Goal: Transaction & Acquisition: Book appointment/travel/reservation

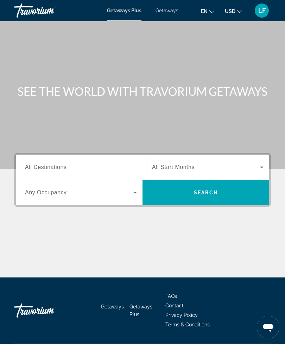
click at [205, 15] on button "en English Español Français Italiano Português русский" at bounding box center [207, 11] width 13 height 10
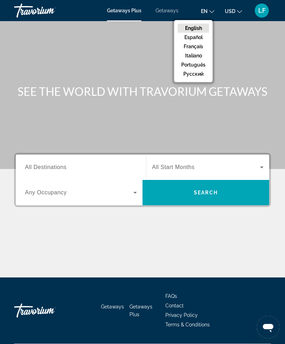
click at [201, 40] on button "Español" at bounding box center [193, 37] width 31 height 9
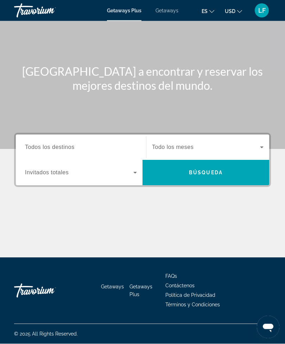
scroll to position [23, 0]
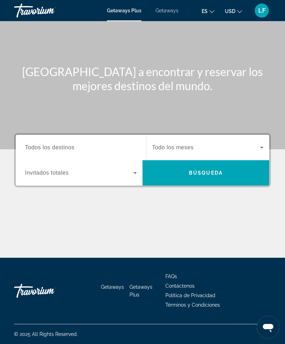
click at [134, 172] on icon "Search widget" at bounding box center [135, 173] width 8 height 8
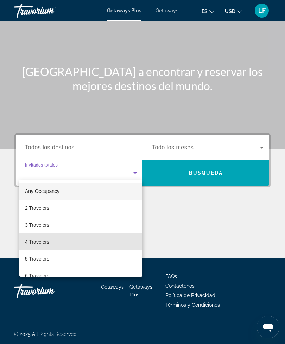
click at [45, 243] on span "4 Travelers" at bounding box center [37, 242] width 24 height 8
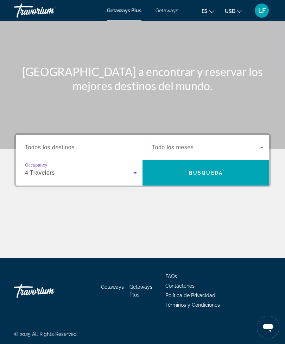
click at [136, 169] on icon "Search widget" at bounding box center [135, 173] width 8 height 8
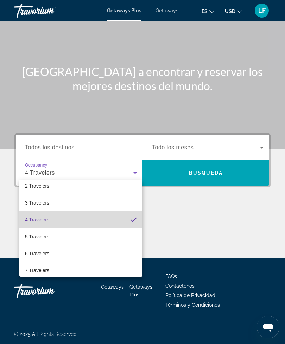
scroll to position [24, 0]
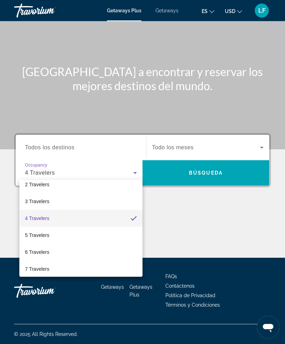
click at [64, 253] on mat-option "6 Travelers" at bounding box center [80, 252] width 123 height 17
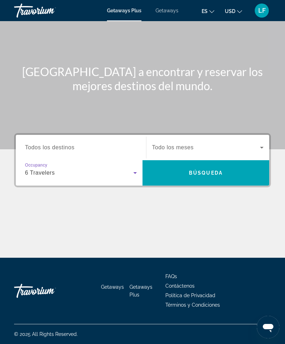
click at [259, 146] on icon "Search widget" at bounding box center [262, 147] width 8 height 8
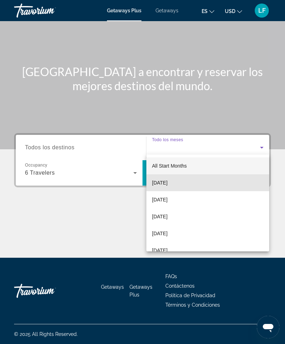
click at [186, 185] on mat-option "[DATE]" at bounding box center [208, 182] width 123 height 17
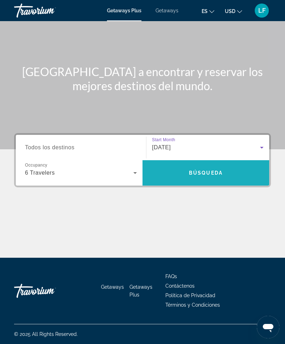
click at [224, 170] on span "Search" at bounding box center [206, 173] width 127 height 17
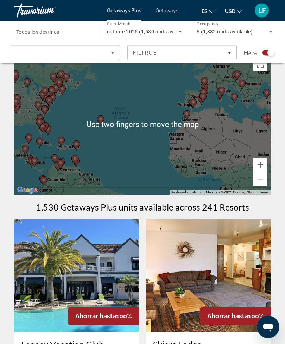
scroll to position [17, 0]
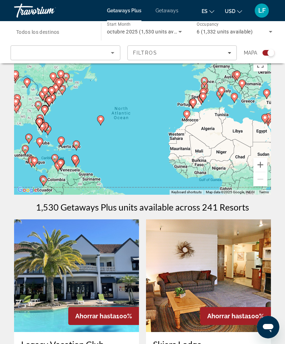
click at [112, 53] on icon "Sort by" at bounding box center [113, 53] width 4 height 2
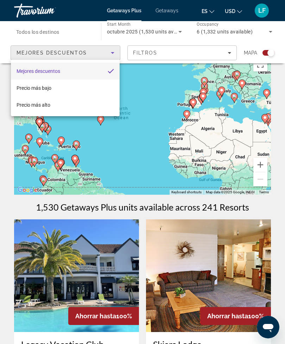
click at [267, 206] on div at bounding box center [142, 172] width 285 height 344
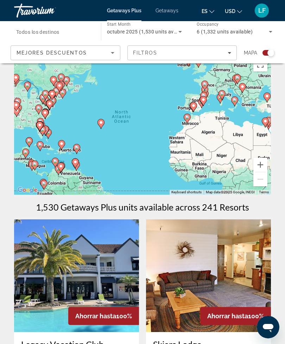
scroll to position [16, 0]
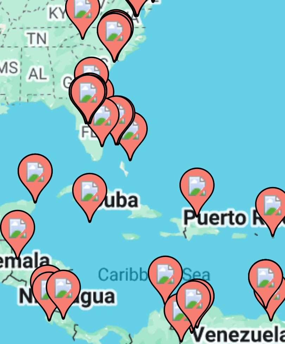
click at [85, 113] on gmp-advanced-marker "Main content" at bounding box center [88, 118] width 7 height 11
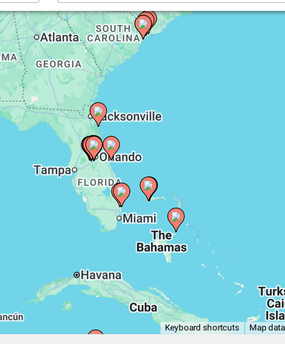
click at [148, 116] on image "Main content" at bounding box center [150, 118] width 4 height 4
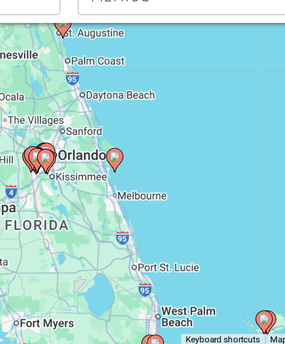
type input "**********"
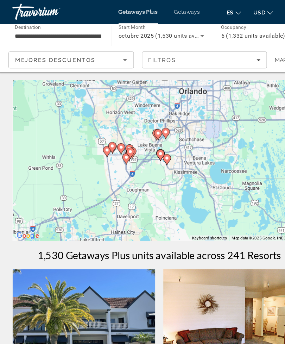
scroll to position [0, 0]
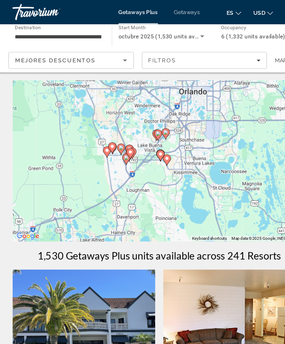
click at [228, 52] on icon "Filters" at bounding box center [230, 53] width 4 height 2
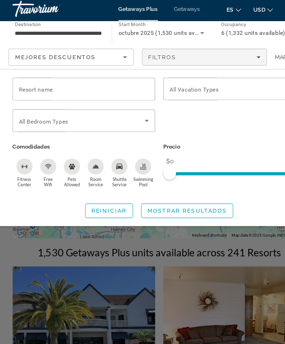
click at [92, 80] on input "Resort name" at bounding box center [77, 81] width 114 height 8
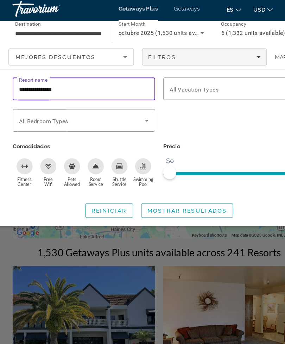
type input "**********"
click at [128, 106] on icon "Search widget" at bounding box center [132, 108] width 8 height 8
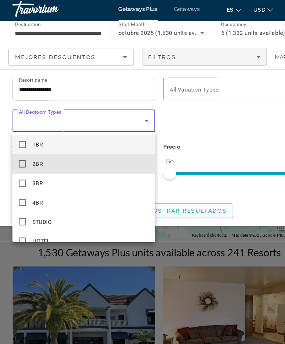
click at [23, 143] on mat-option "2BR" at bounding box center [76, 146] width 125 height 17
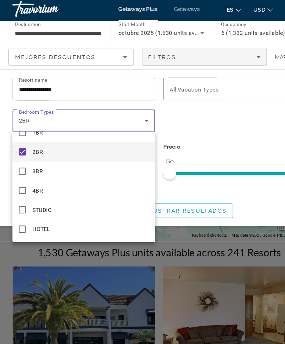
scroll to position [10, 0]
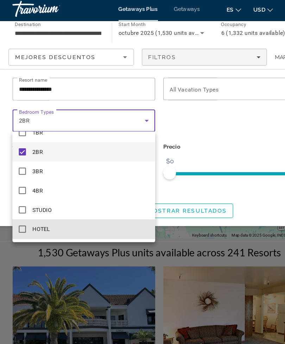
click at [20, 201] on mat-pseudo-checkbox at bounding box center [23, 203] width 6 height 6
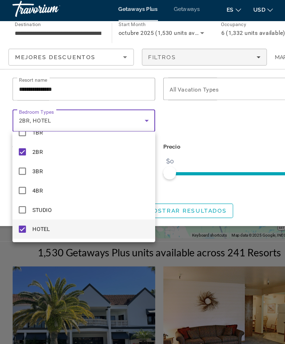
click at [219, 133] on div at bounding box center [142, 172] width 285 height 344
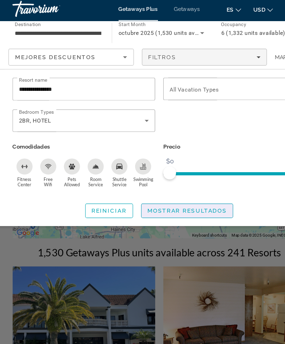
click at [174, 185] on span "Mostrar resultados" at bounding box center [167, 188] width 70 height 6
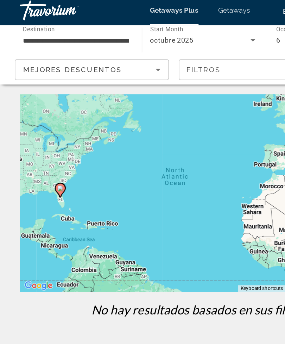
click at [111, 49] on icon "Sort by" at bounding box center [112, 53] width 8 height 8
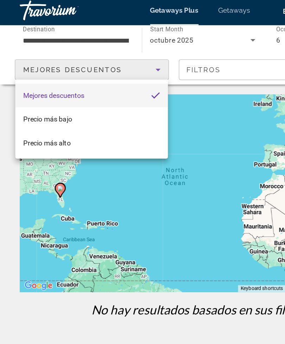
click at [92, 49] on div at bounding box center [142, 172] width 285 height 344
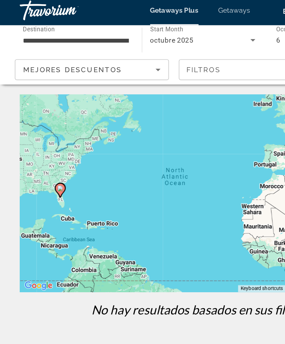
click at [114, 50] on icon "Sort by" at bounding box center [112, 53] width 8 height 8
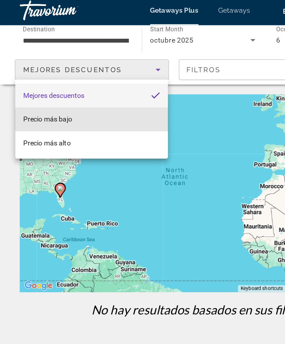
click at [68, 86] on mat-option "Precio más bajo" at bounding box center [65, 88] width 109 height 17
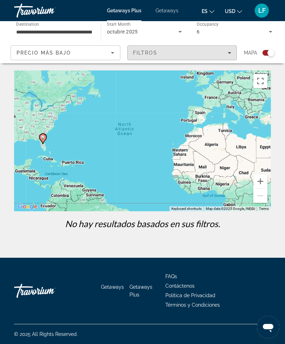
click at [228, 54] on icon "Filters" at bounding box center [230, 53] width 4 height 4
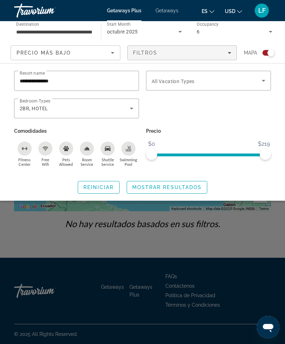
click at [264, 82] on icon "Search widget" at bounding box center [264, 80] width 8 height 8
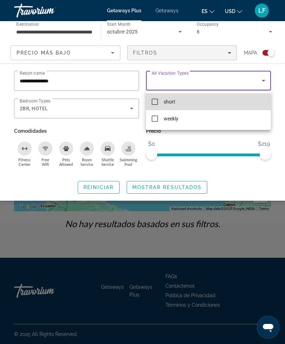
click at [157, 104] on mat-pseudo-checkbox at bounding box center [155, 102] width 6 height 6
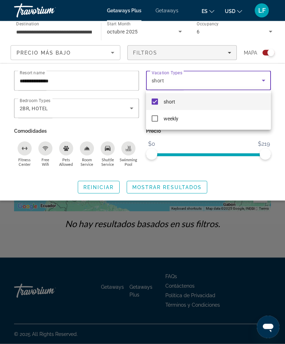
scroll to position [17, 0]
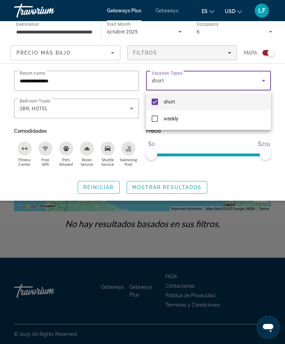
click at [146, 188] on div at bounding box center [142, 172] width 285 height 344
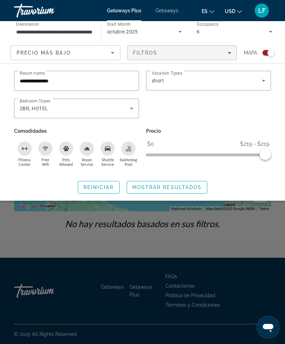
click at [184, 187] on span "Mostrar resultados" at bounding box center [167, 188] width 70 height 6
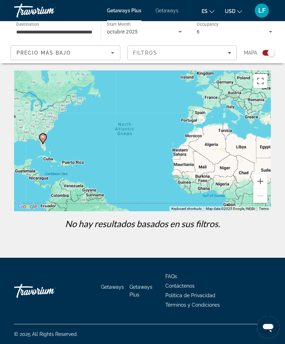
click at [226, 70] on div "To activate drag with keyboard, press Alt + Enter. Once in keyboard drag state,…" at bounding box center [142, 140] width 257 height 141
click at [270, 50] on div "Search widget" at bounding box center [271, 52] width 7 height 7
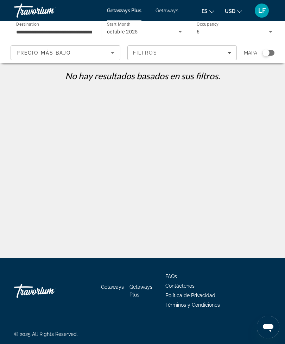
click at [105, 71] on p "No hay resultados basados ​​en sus filtros." at bounding box center [143, 75] width 264 height 11
click at [67, 46] on div "Precio más bajo" at bounding box center [66, 56] width 98 height 20
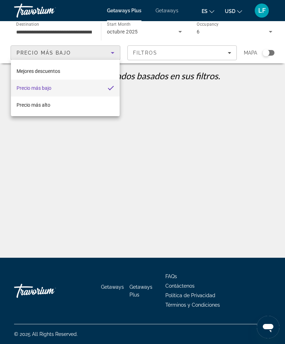
click at [42, 122] on div at bounding box center [142, 172] width 285 height 344
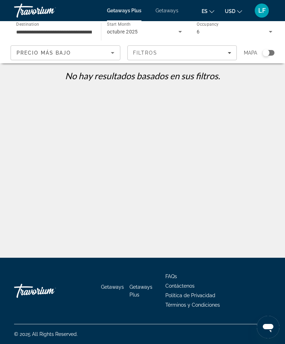
click at [271, 46] on div "Mapa" at bounding box center [259, 52] width 31 height 15
click at [227, 73] on p "No hay resultados basados ​​en sus filtros." at bounding box center [143, 75] width 264 height 11
click at [229, 73] on p "No hay resultados basados ​​en sus filtros." at bounding box center [143, 75] width 264 height 11
click at [229, 71] on p "No hay resultados basados ​​en sus filtros." at bounding box center [143, 75] width 264 height 11
click at [271, 48] on div "Mapa" at bounding box center [259, 52] width 31 height 15
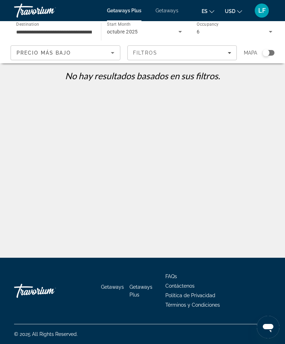
click at [260, 51] on div "Search widget" at bounding box center [266, 53] width 17 height 6
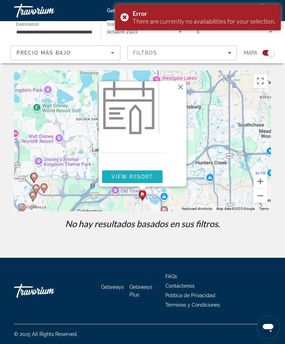
click at [151, 181] on span "Main content" at bounding box center [132, 176] width 61 height 17
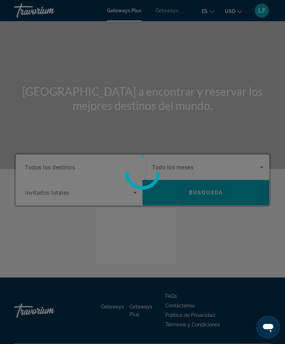
click at [219, 197] on div at bounding box center [142, 172] width 285 height 344
click at [262, 166] on div at bounding box center [142, 172] width 285 height 344
click at [185, 95] on div at bounding box center [142, 172] width 285 height 344
click at [177, 98] on div at bounding box center [142, 172] width 285 height 344
